Goal: Information Seeking & Learning: Check status

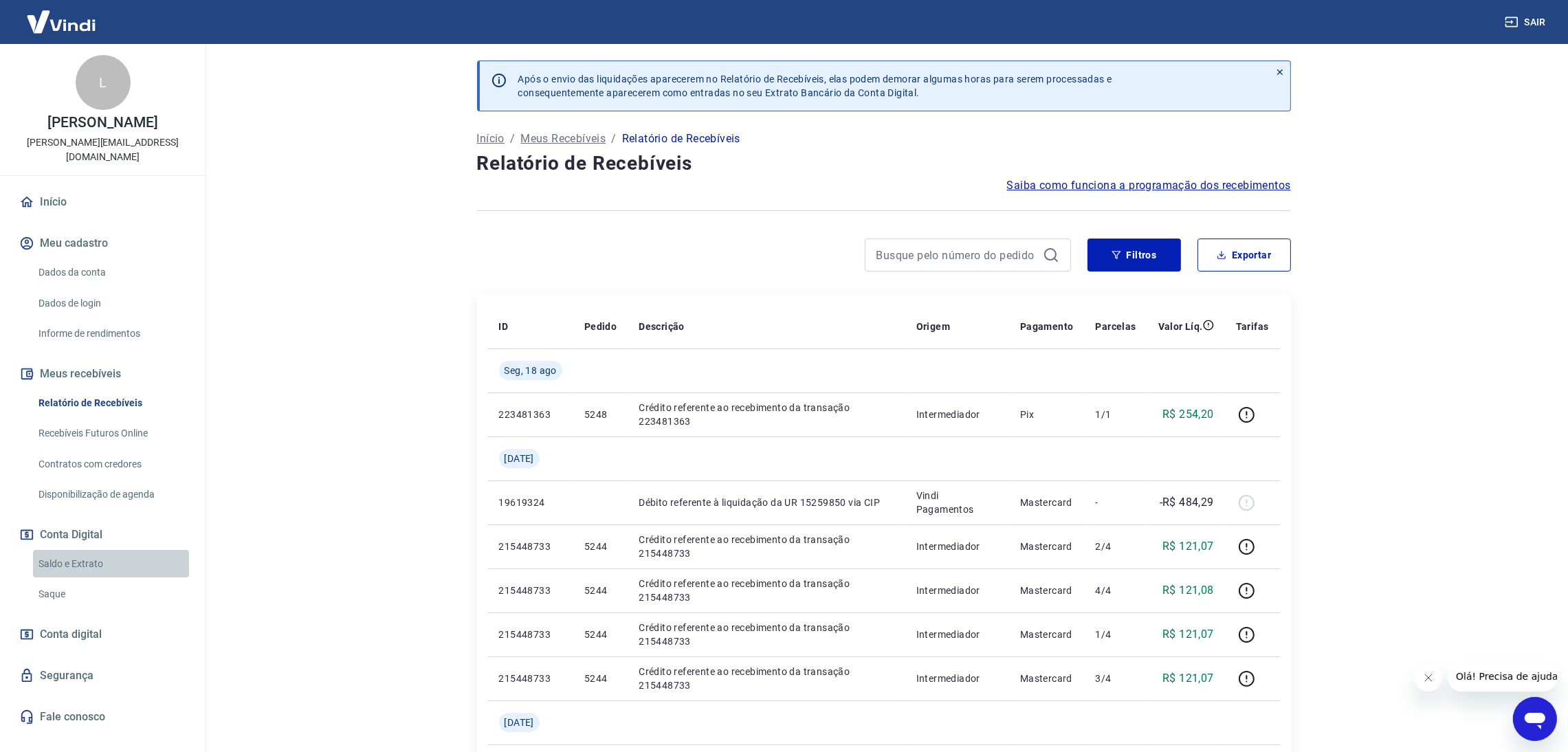
click at [94, 550] on link "Saldo e Extrato" at bounding box center [110, 564] width 156 height 28
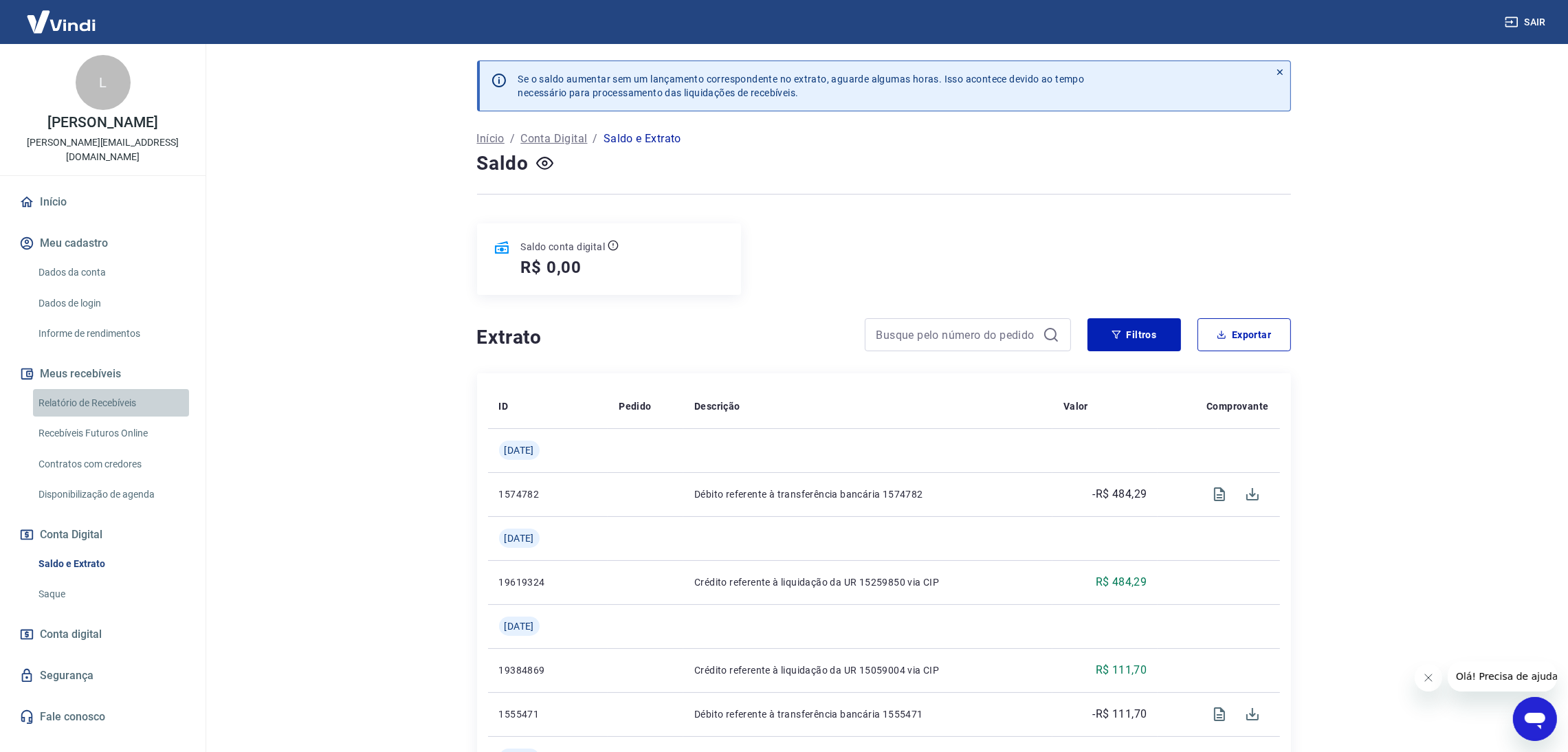
click at [122, 389] on link "Relatório de Recebíveis" at bounding box center [110, 403] width 156 height 28
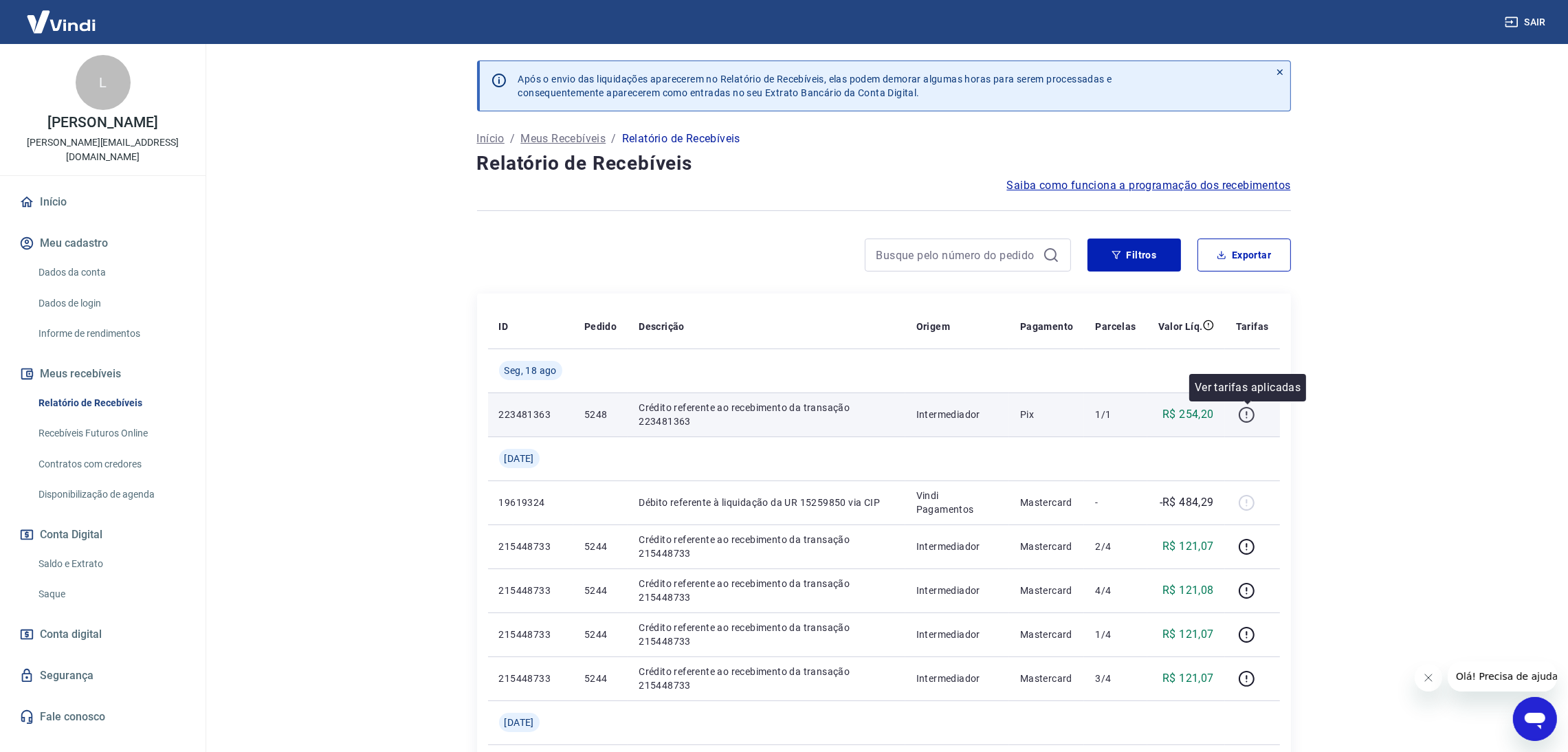
click at [1252, 416] on icon "button" at bounding box center [1247, 415] width 17 height 17
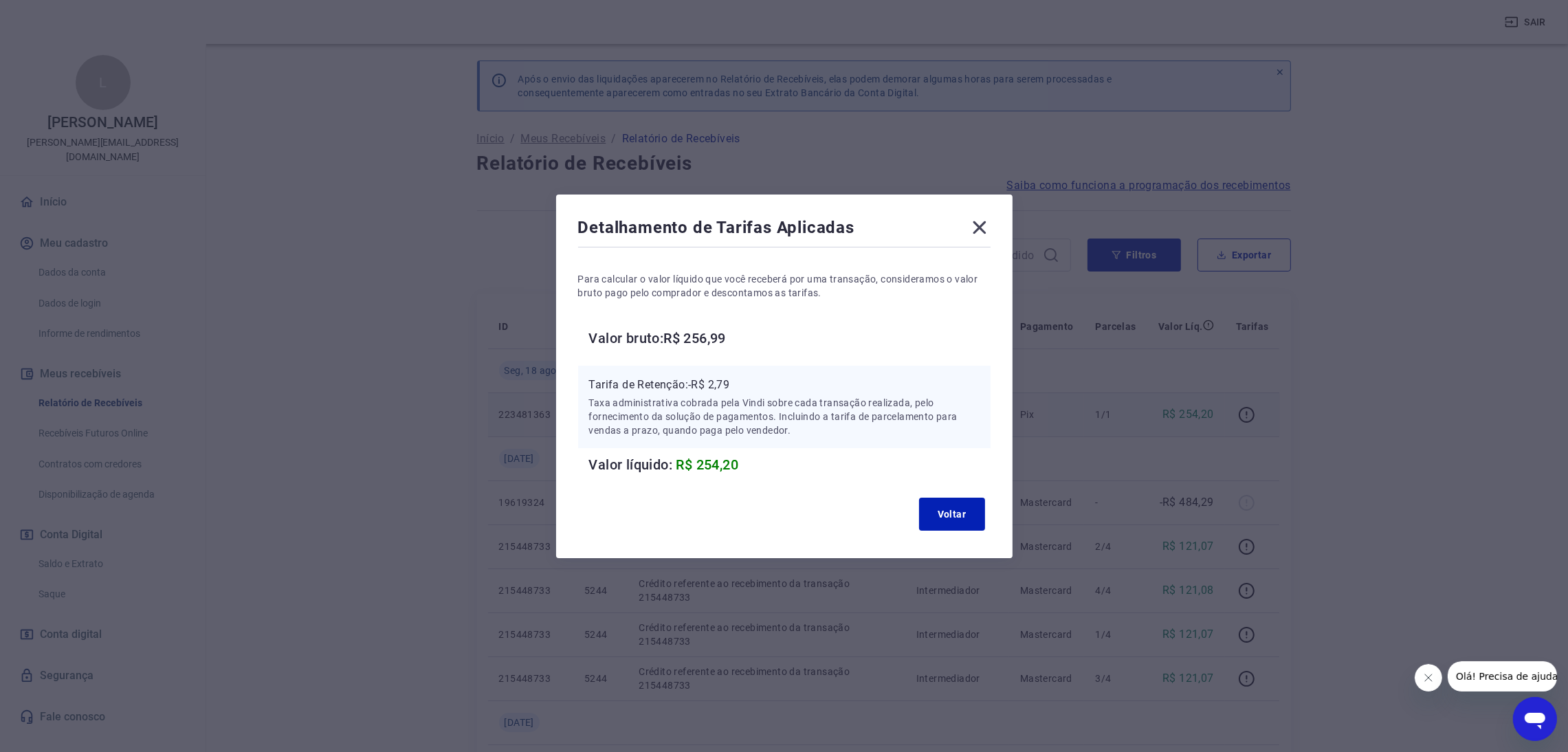
click at [990, 220] on icon at bounding box center [980, 227] width 22 height 22
